Goal: Task Accomplishment & Management: Use online tool/utility

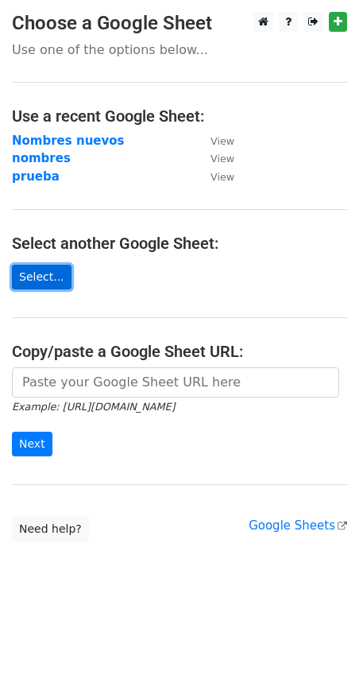
click at [33, 278] on link "Select..." at bounding box center [42, 277] width 60 height 25
click at [33, 277] on link "Select..." at bounding box center [42, 277] width 60 height 25
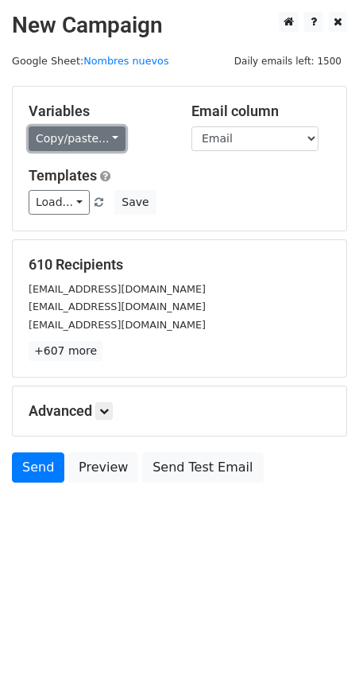
click at [74, 139] on link "Copy/paste..." at bounding box center [77, 138] width 97 height 25
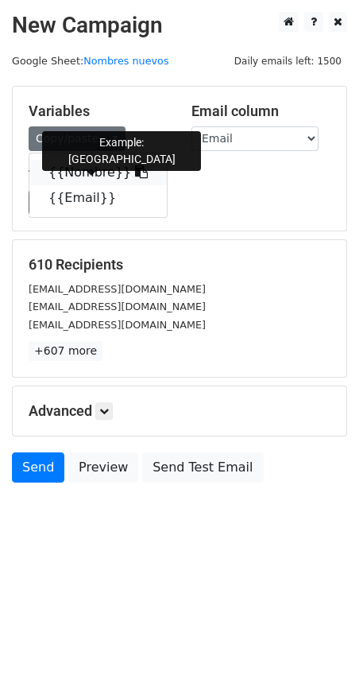
click at [96, 176] on link "{{Nombre}}" at bounding box center [98, 172] width 138 height 25
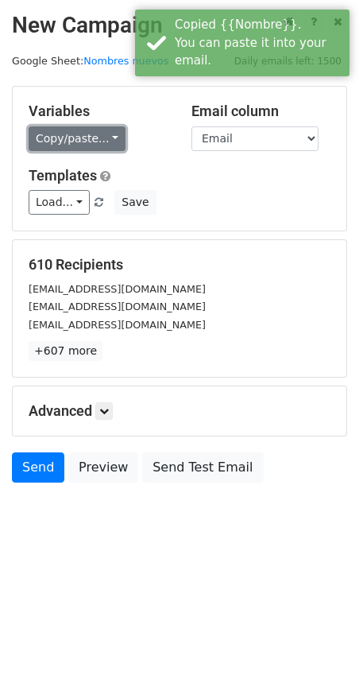
click at [75, 145] on link "Copy/paste..." at bounding box center [77, 138] width 97 height 25
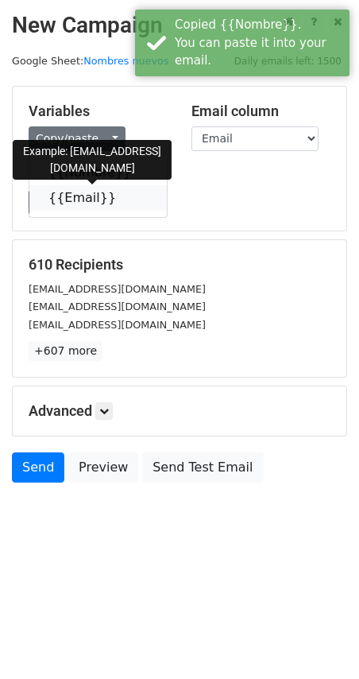
click at [80, 201] on link "{{Email}}" at bounding box center [98, 197] width 138 height 25
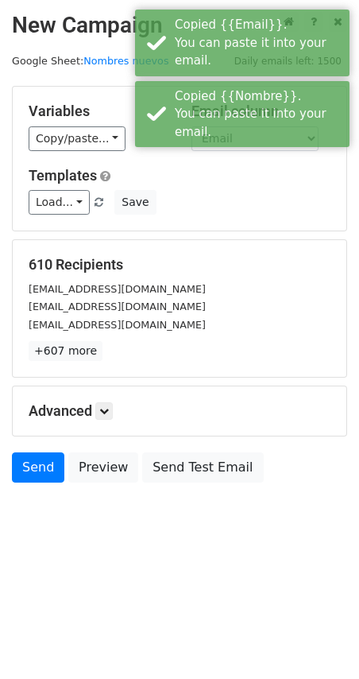
click at [169, 149] on div "Variables Copy/paste... {{Nombre}} {{Email}}" at bounding box center [98, 127] width 163 height 48
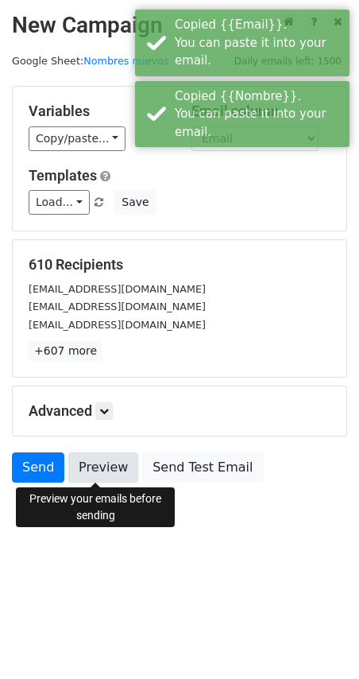
click at [106, 470] on link "Preview" at bounding box center [103, 467] width 70 height 30
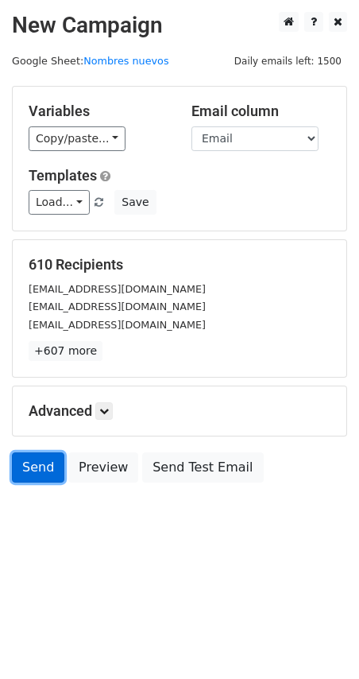
click at [37, 474] on link "Send" at bounding box center [38, 467] width 52 height 30
